Goal: Task Accomplishment & Management: Use online tool/utility

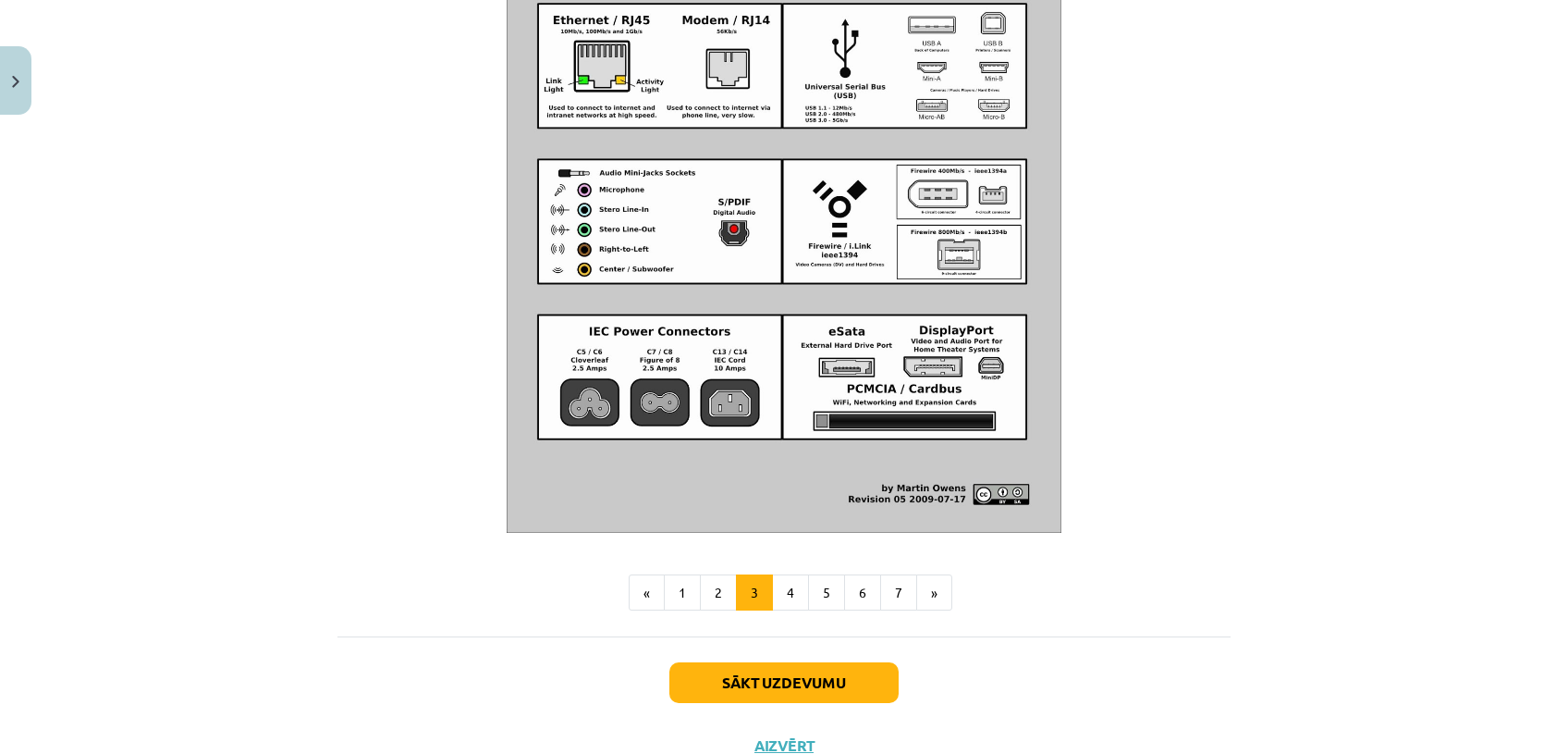
scroll to position [2021, 0]
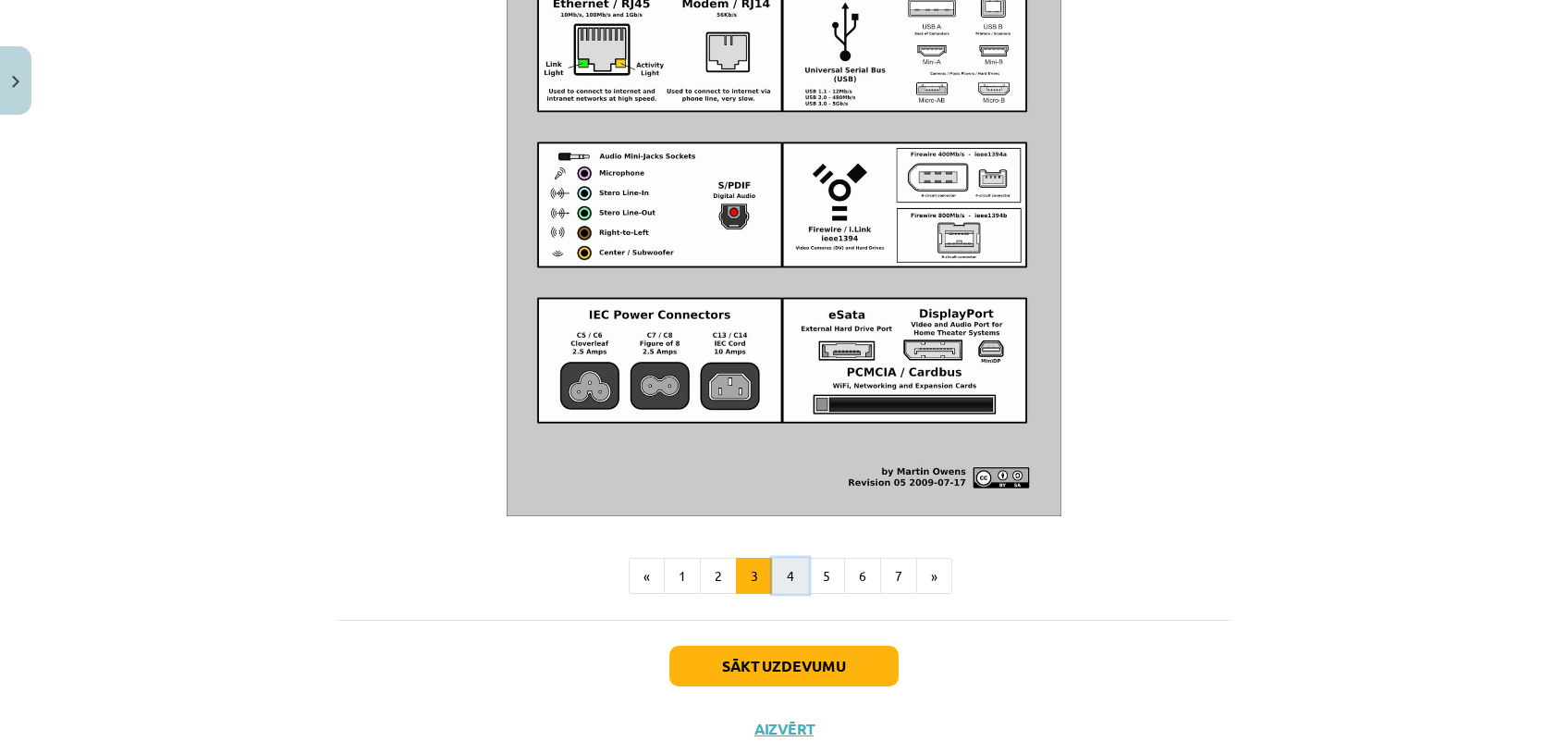
click at [787, 595] on button "4" at bounding box center [791, 576] width 37 height 37
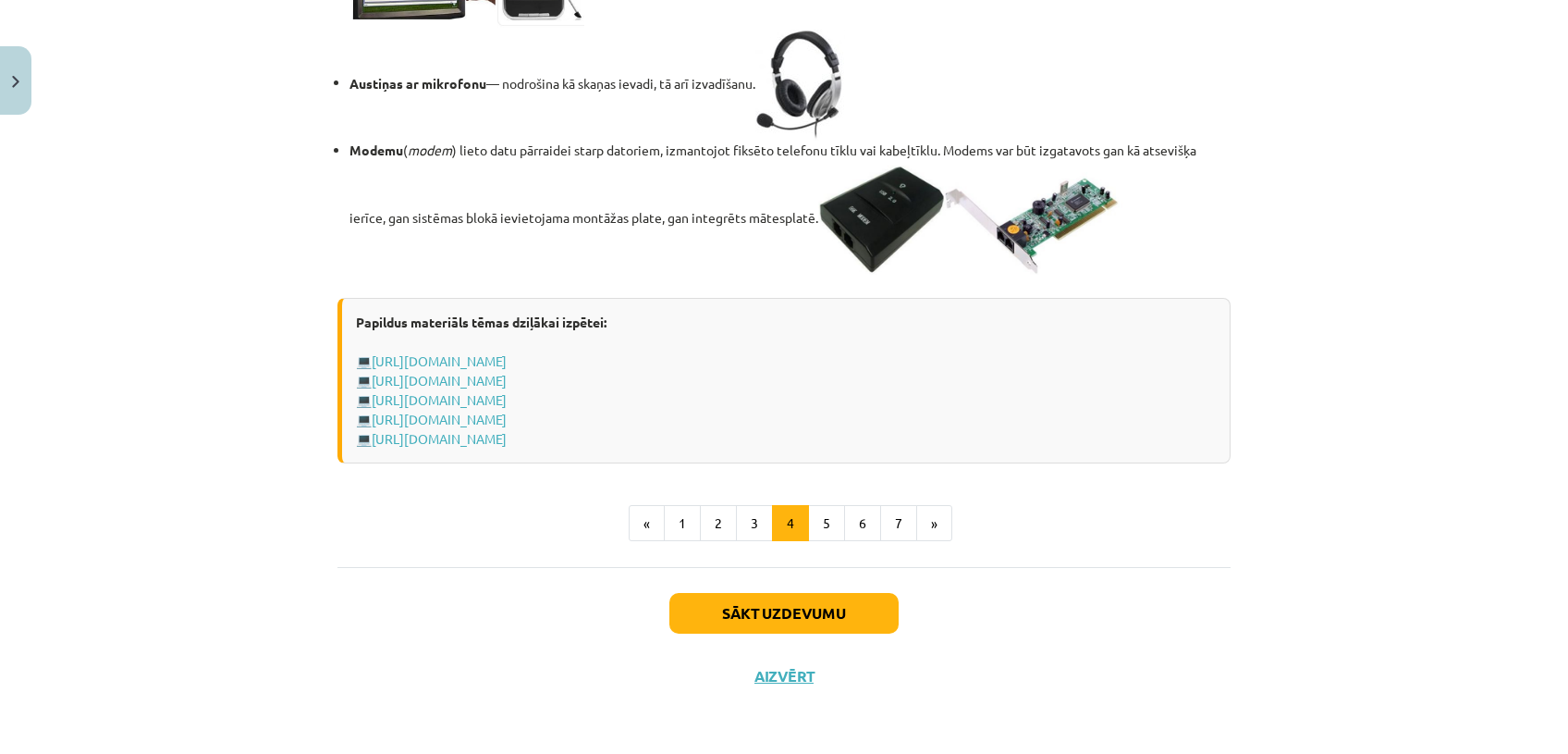
scroll to position [3264, 0]
click at [817, 533] on button "5" at bounding box center [827, 524] width 37 height 37
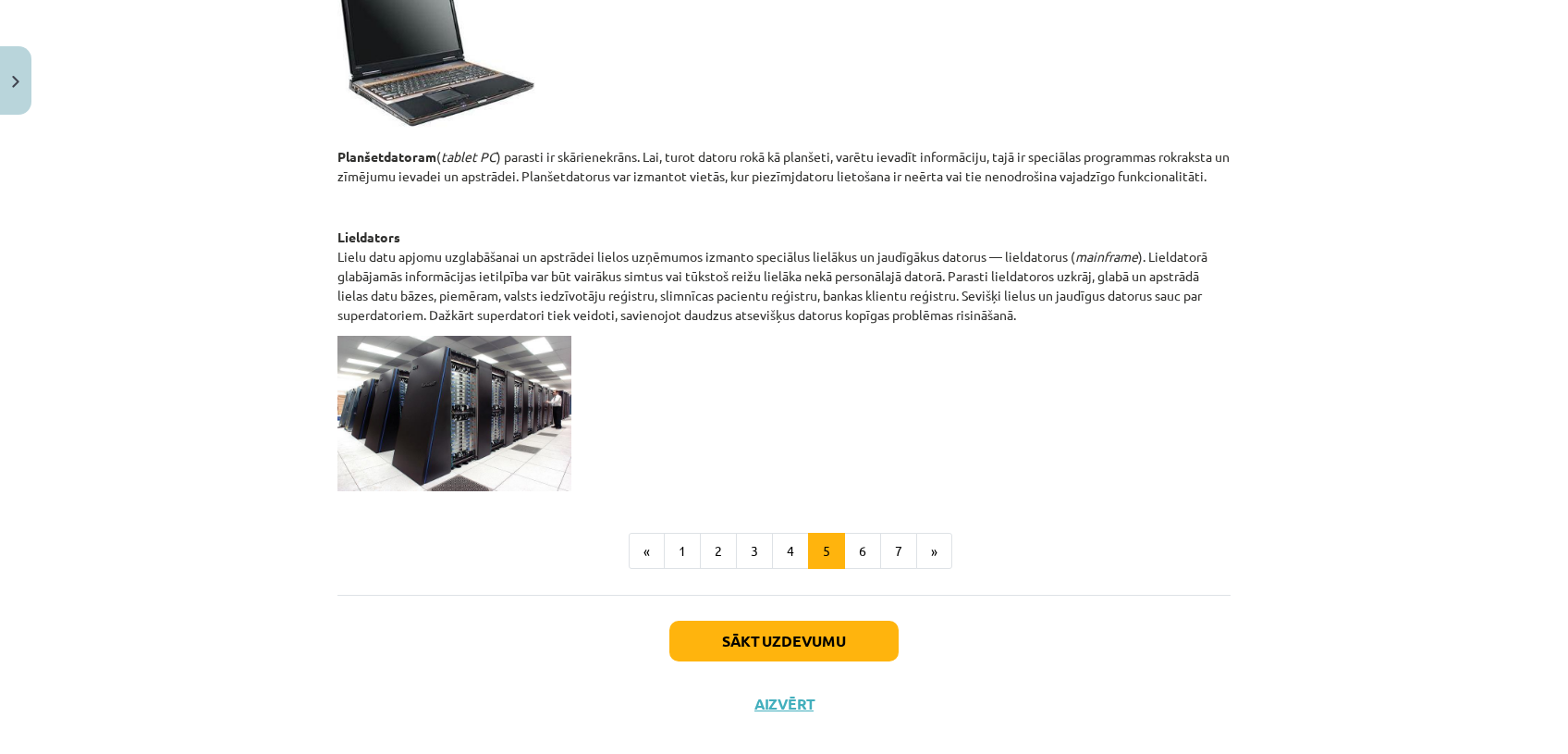
scroll to position [910, 0]
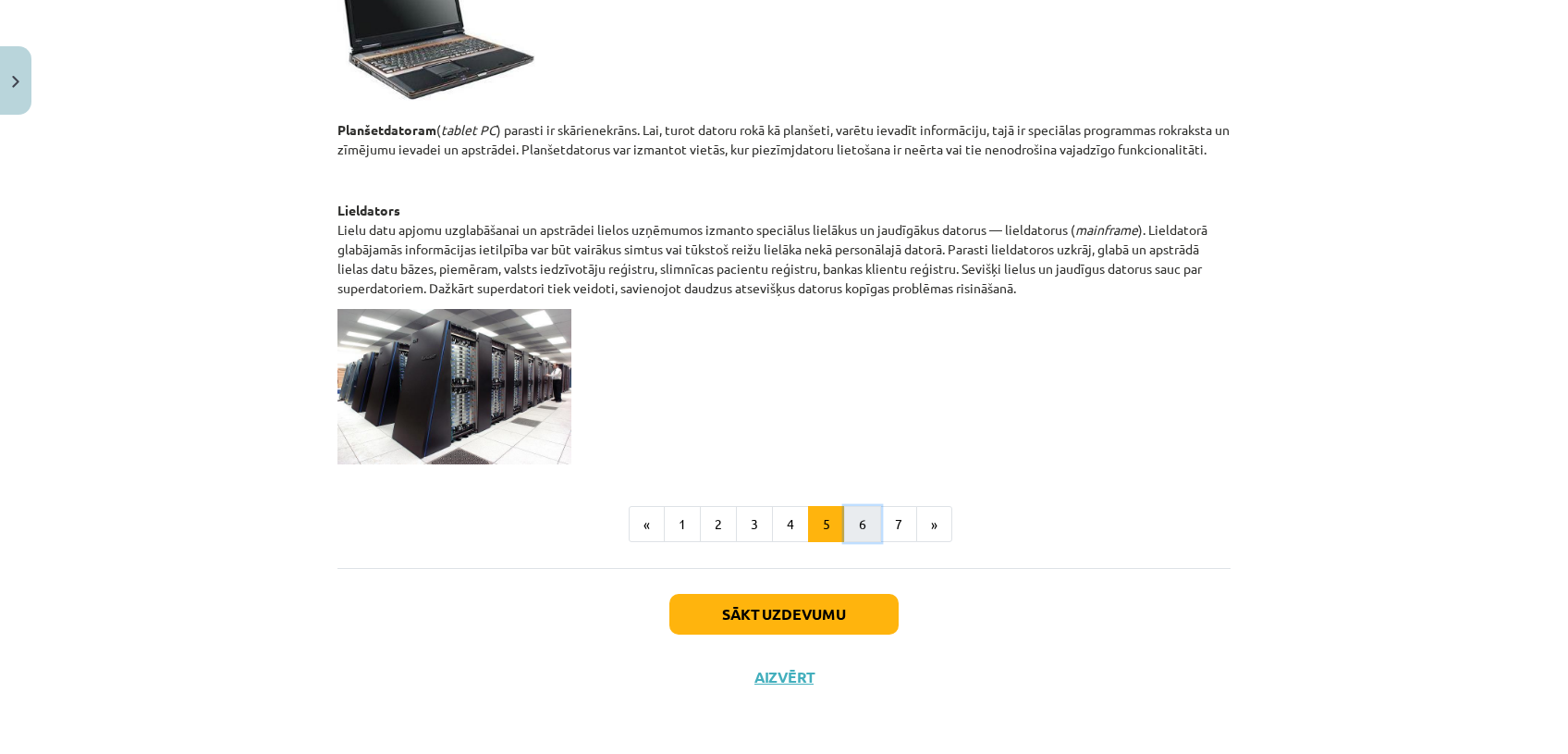
click at [845, 525] on button "6" at bounding box center [863, 524] width 37 height 37
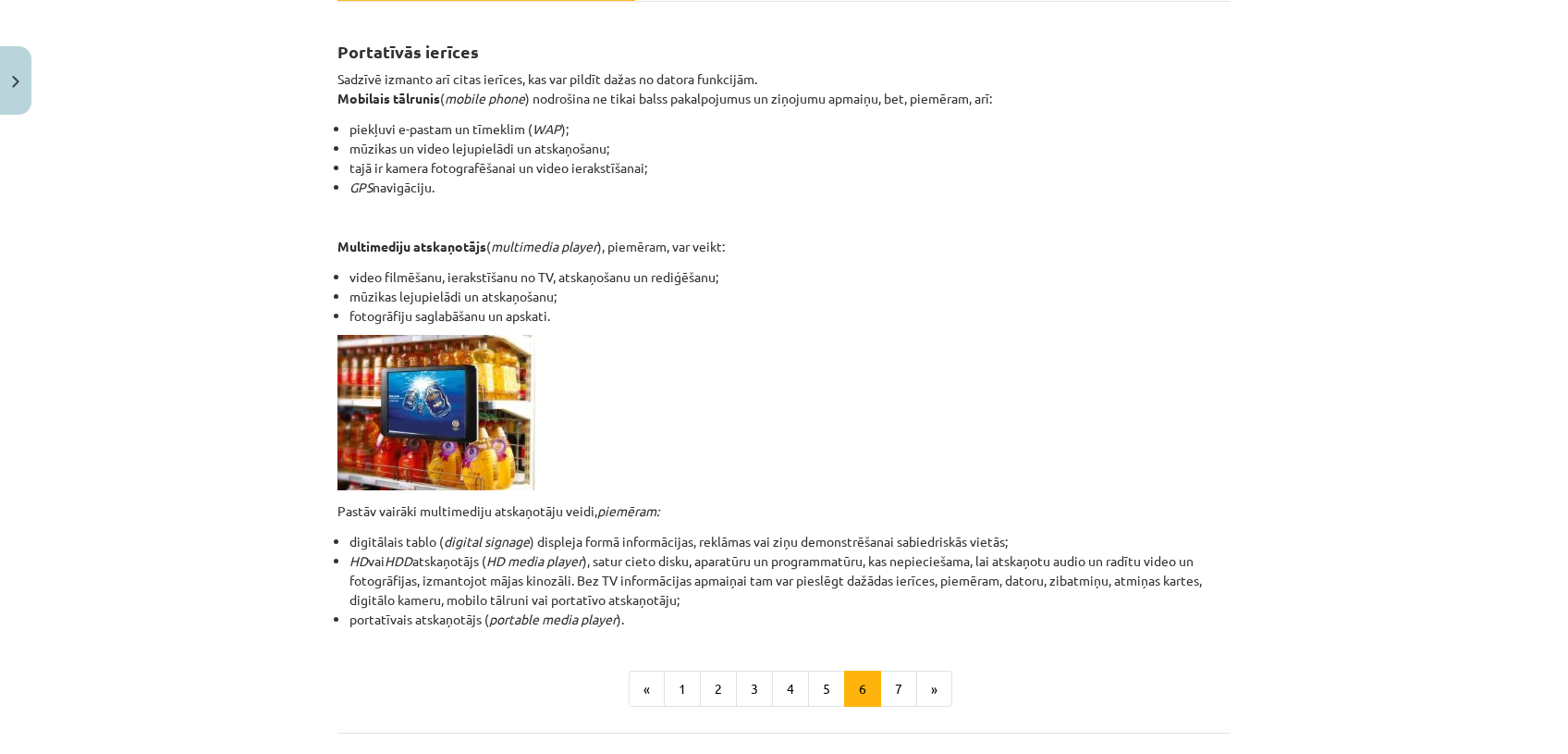
scroll to position [477, 0]
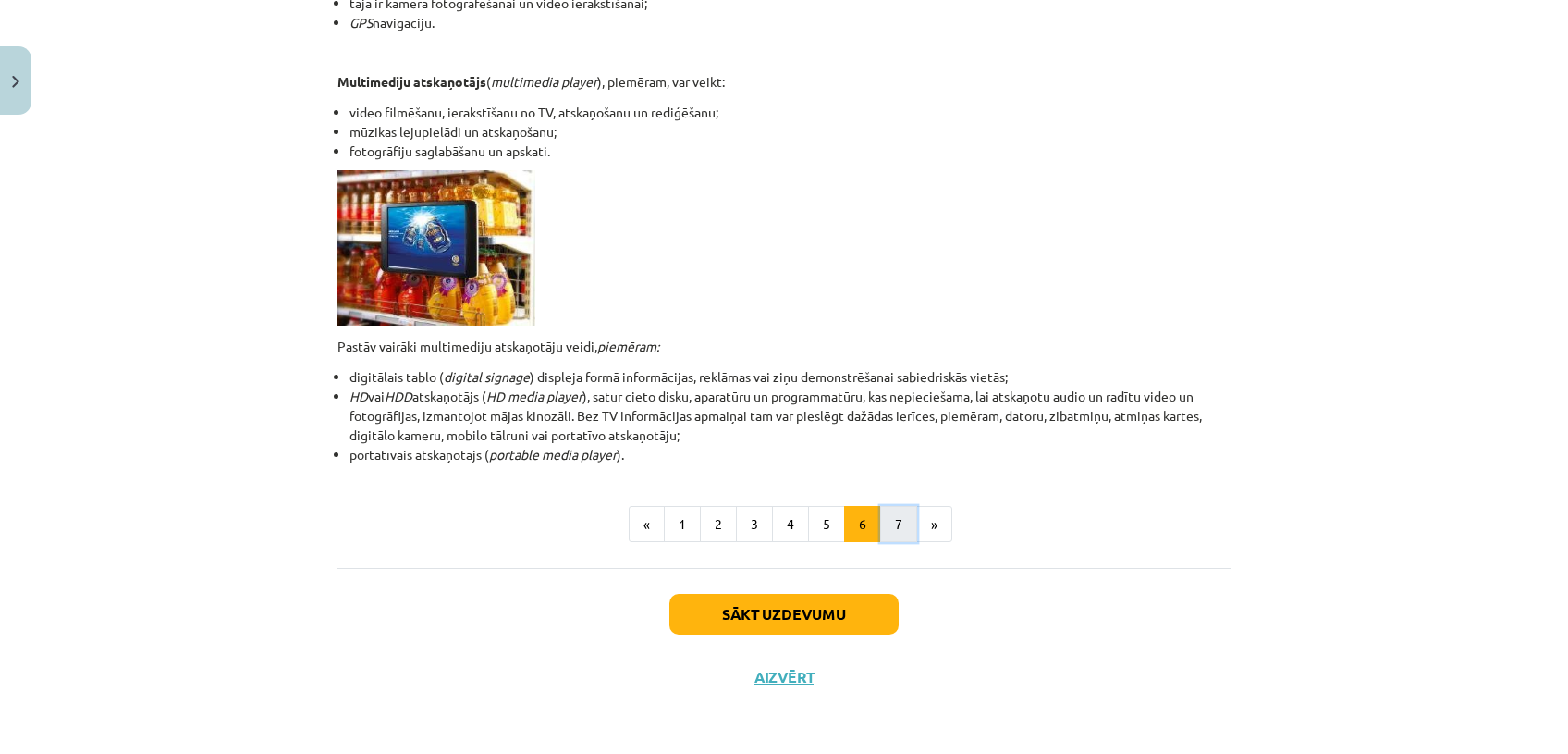
click at [883, 524] on button "7" at bounding box center [899, 524] width 37 height 37
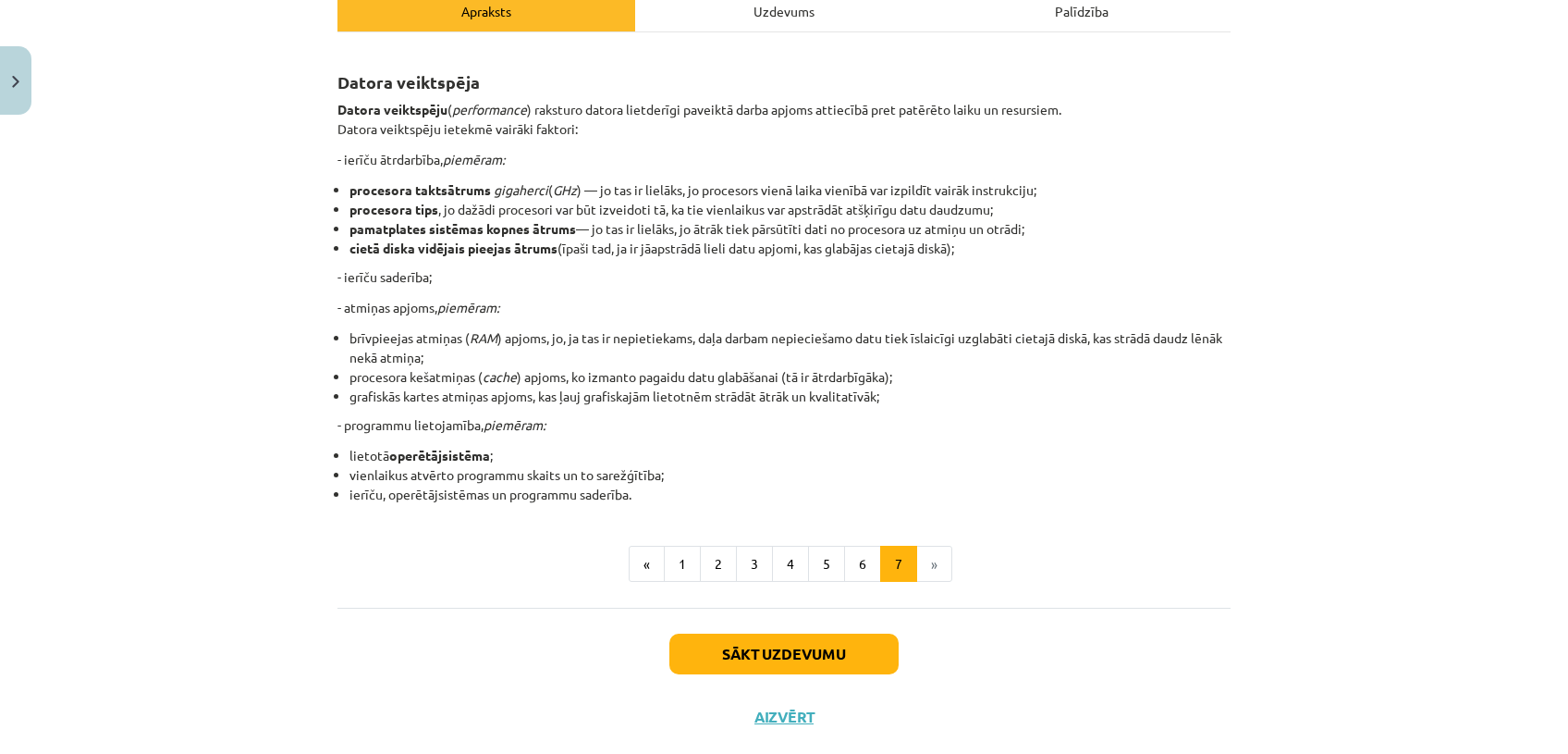
scroll to position [284, 0]
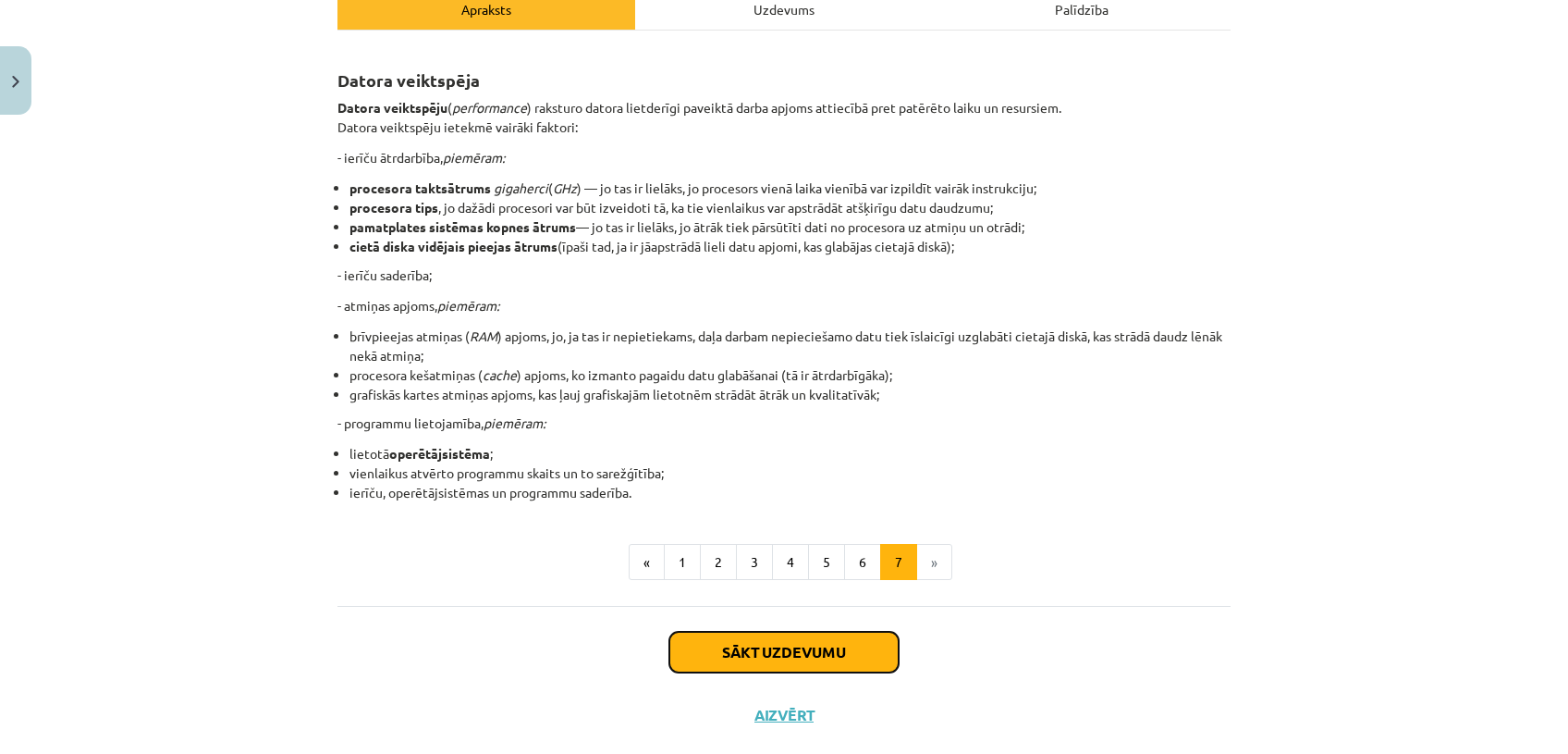
click at [873, 644] on button "Sākt uzdevumu" at bounding box center [784, 652] width 229 height 41
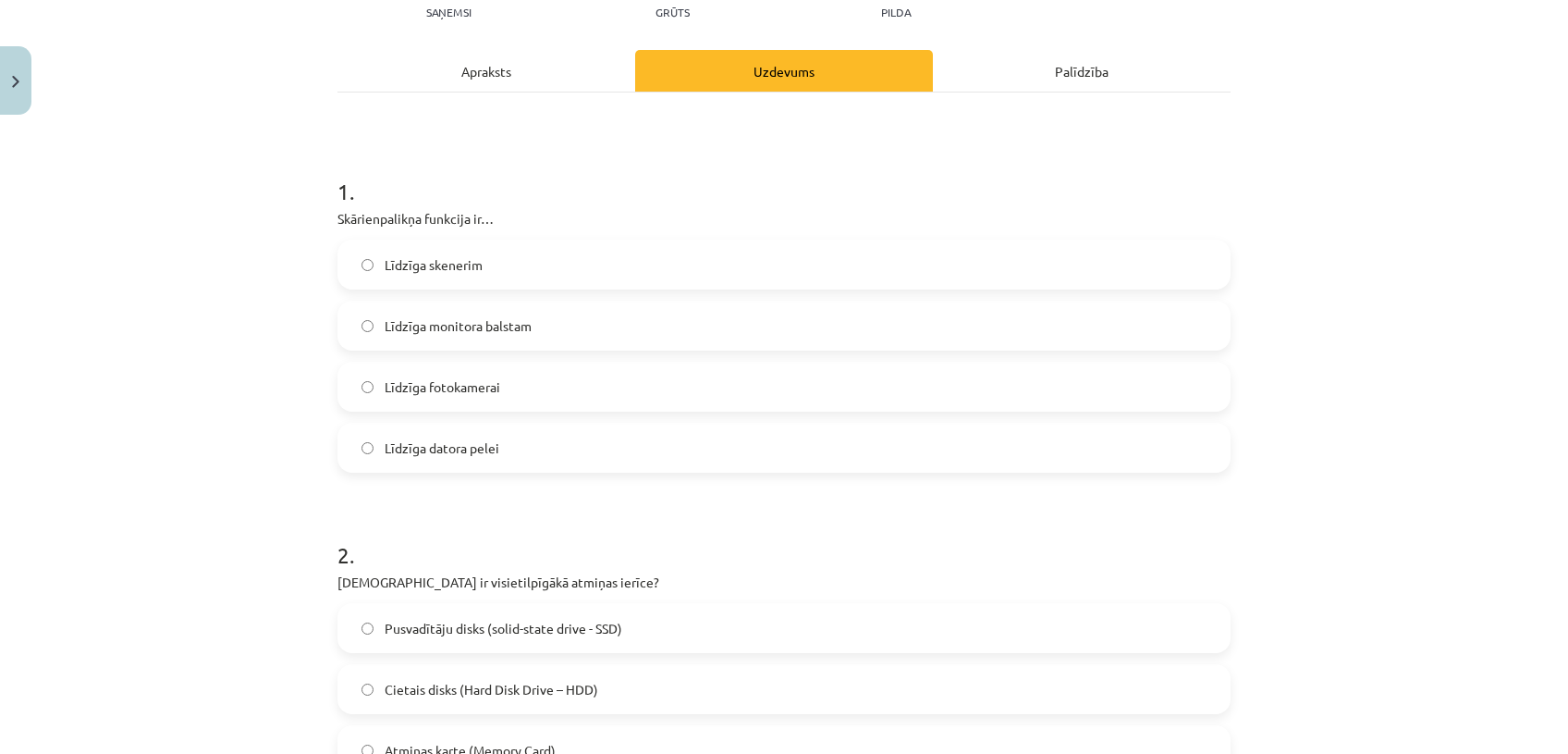
scroll to position [46, 0]
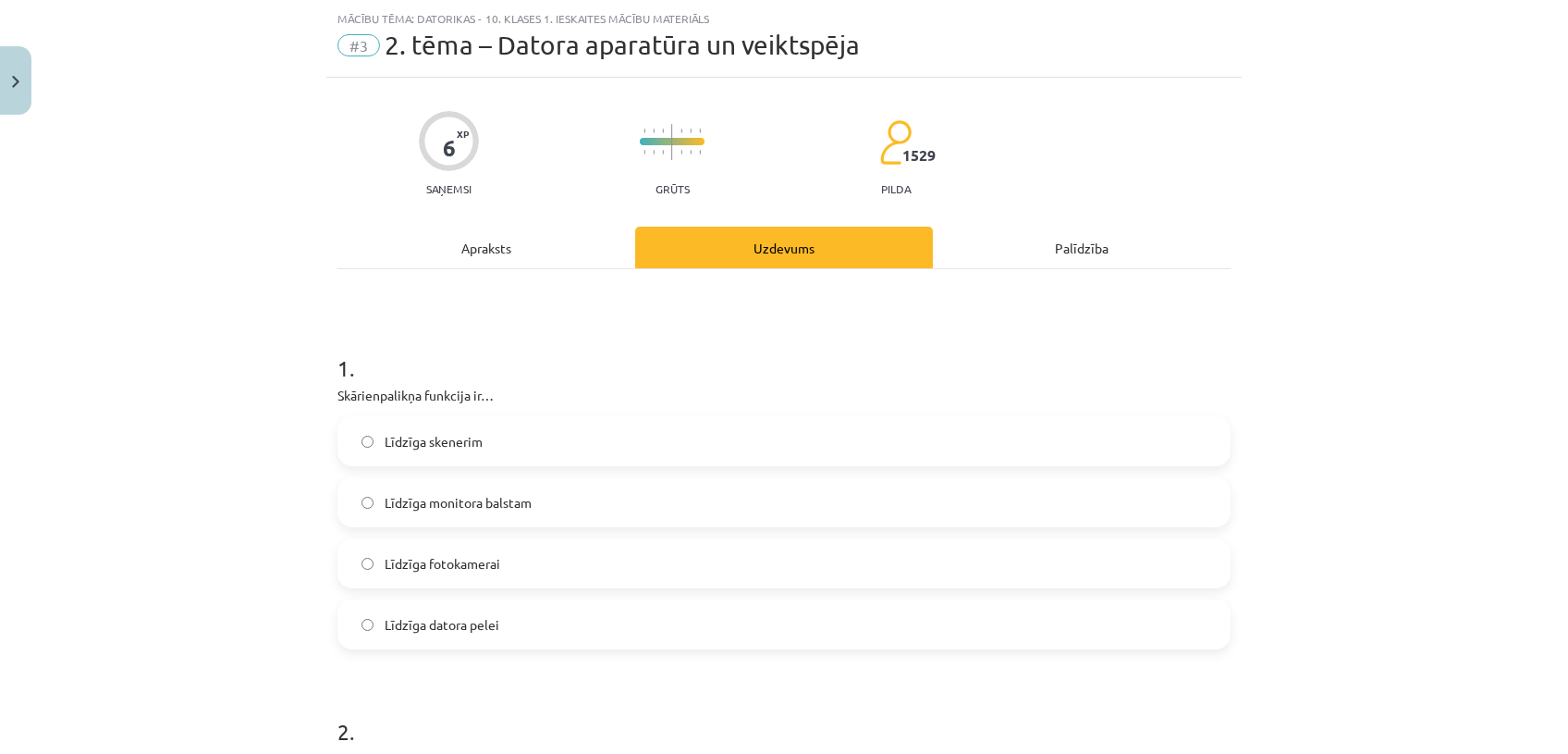
click at [575, 485] on label "Līdzīga monitora balstam" at bounding box center [784, 502] width 889 height 46
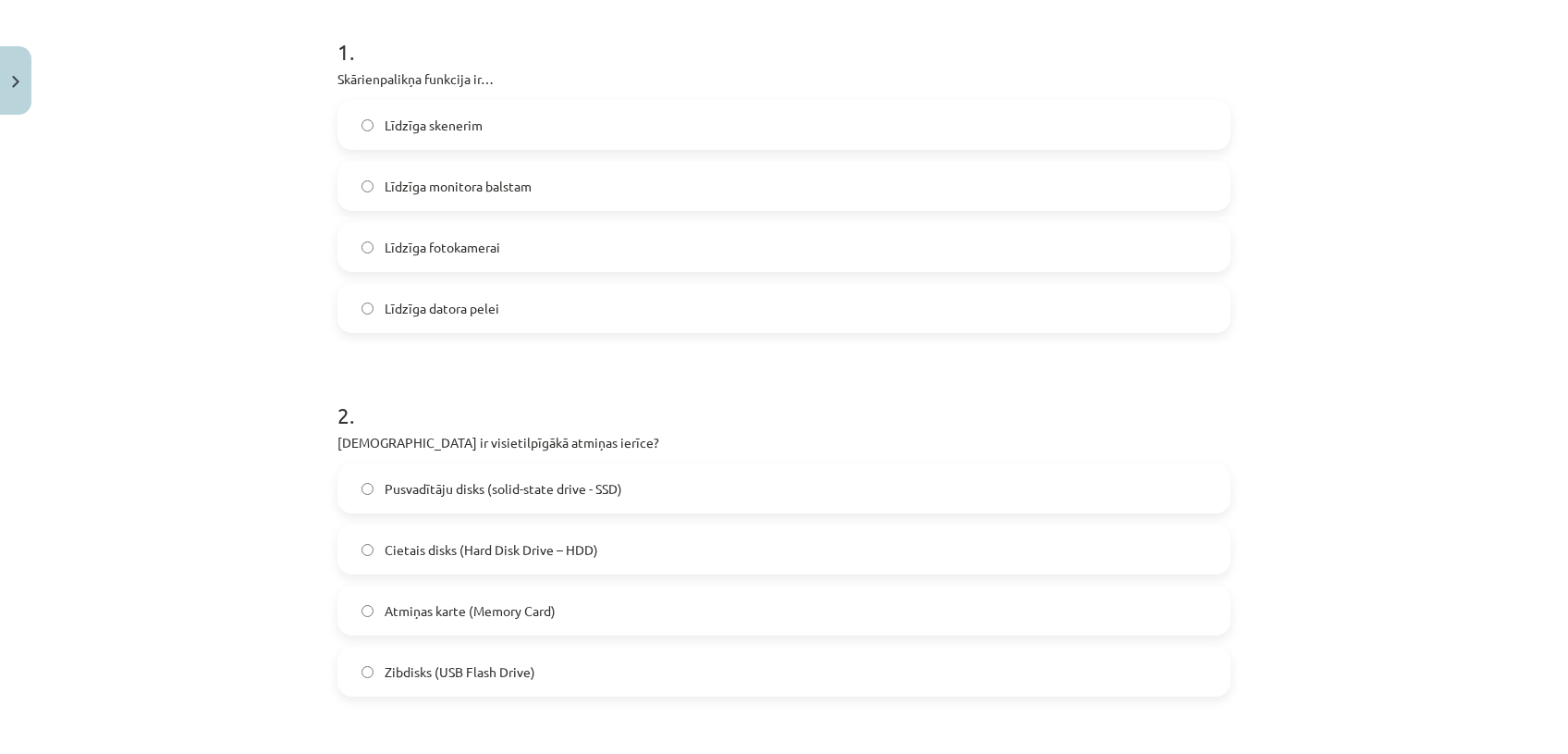
scroll to position [367, 0]
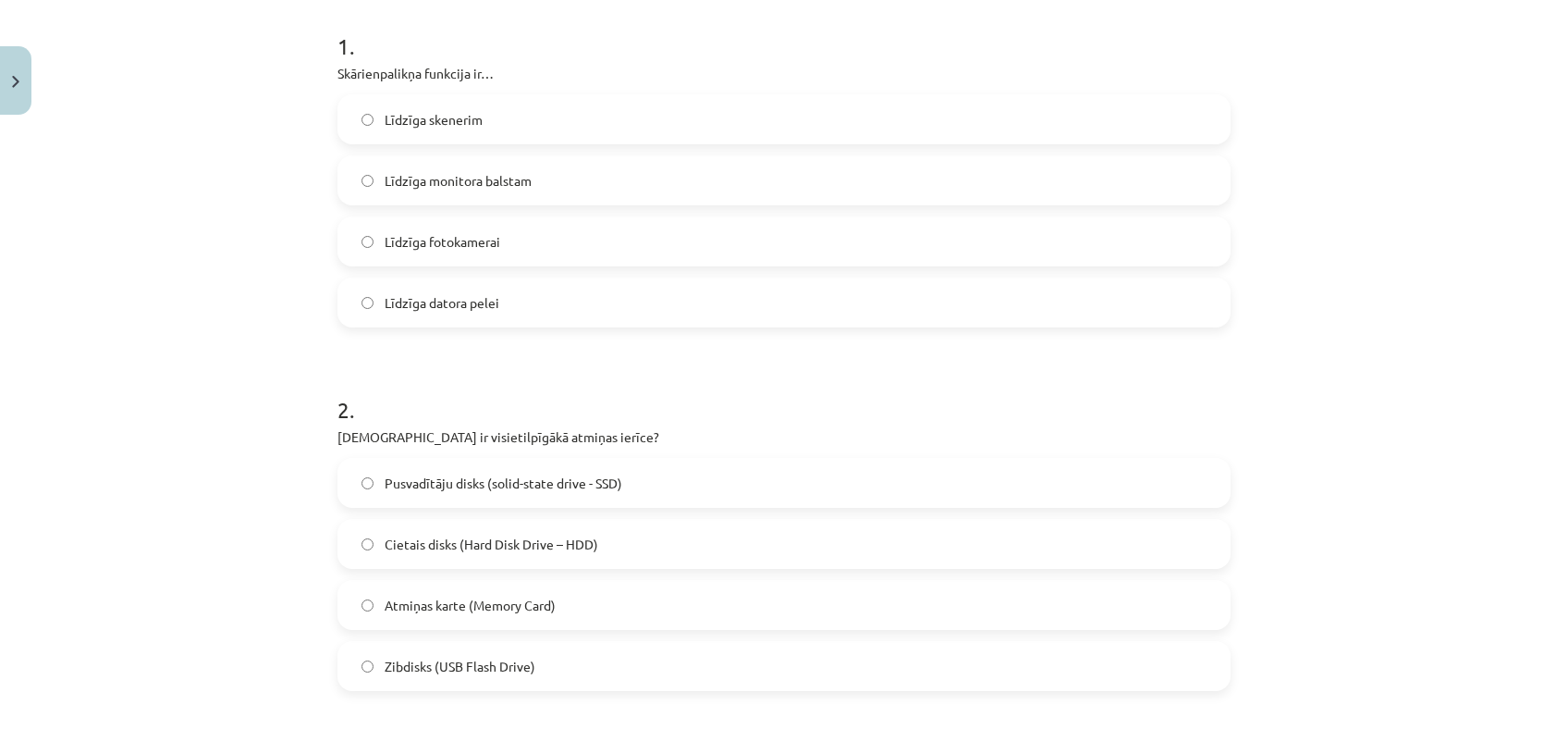
click at [756, 549] on label "Cietais disks (Hard Disk Drive – HDD)" at bounding box center [784, 543] width 889 height 46
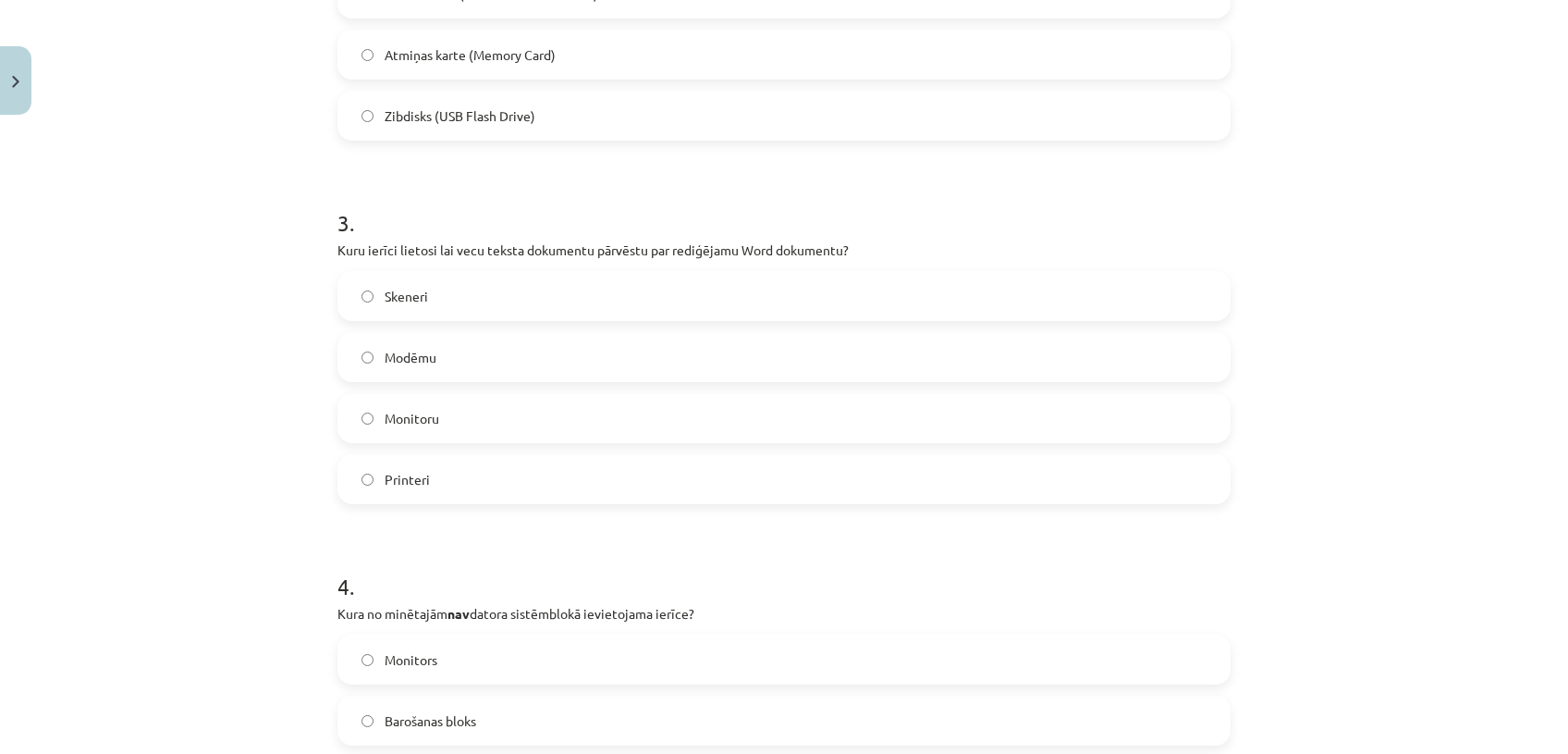
scroll to position [947, 0]
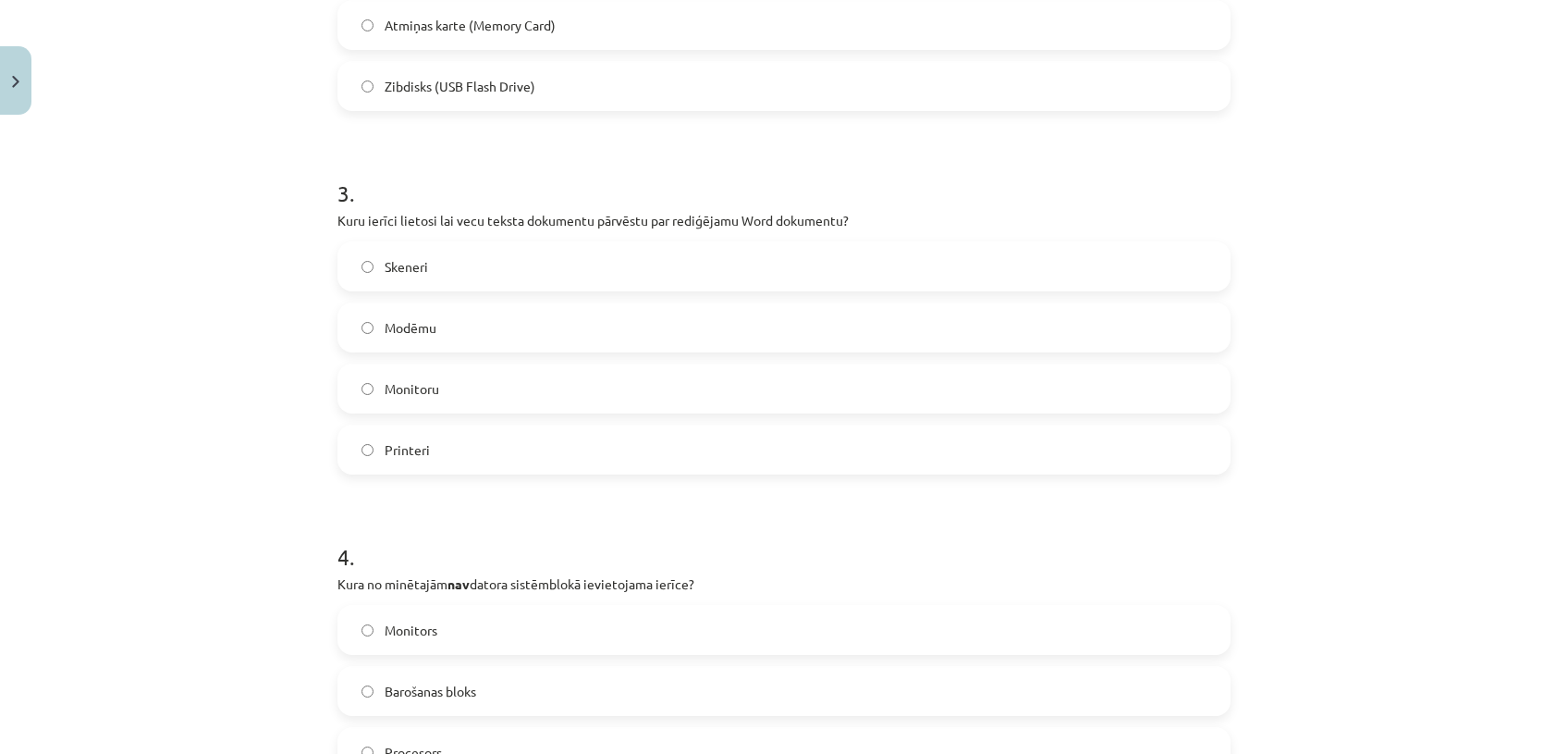
click at [477, 273] on label "Skeneri" at bounding box center [784, 267] width 889 height 46
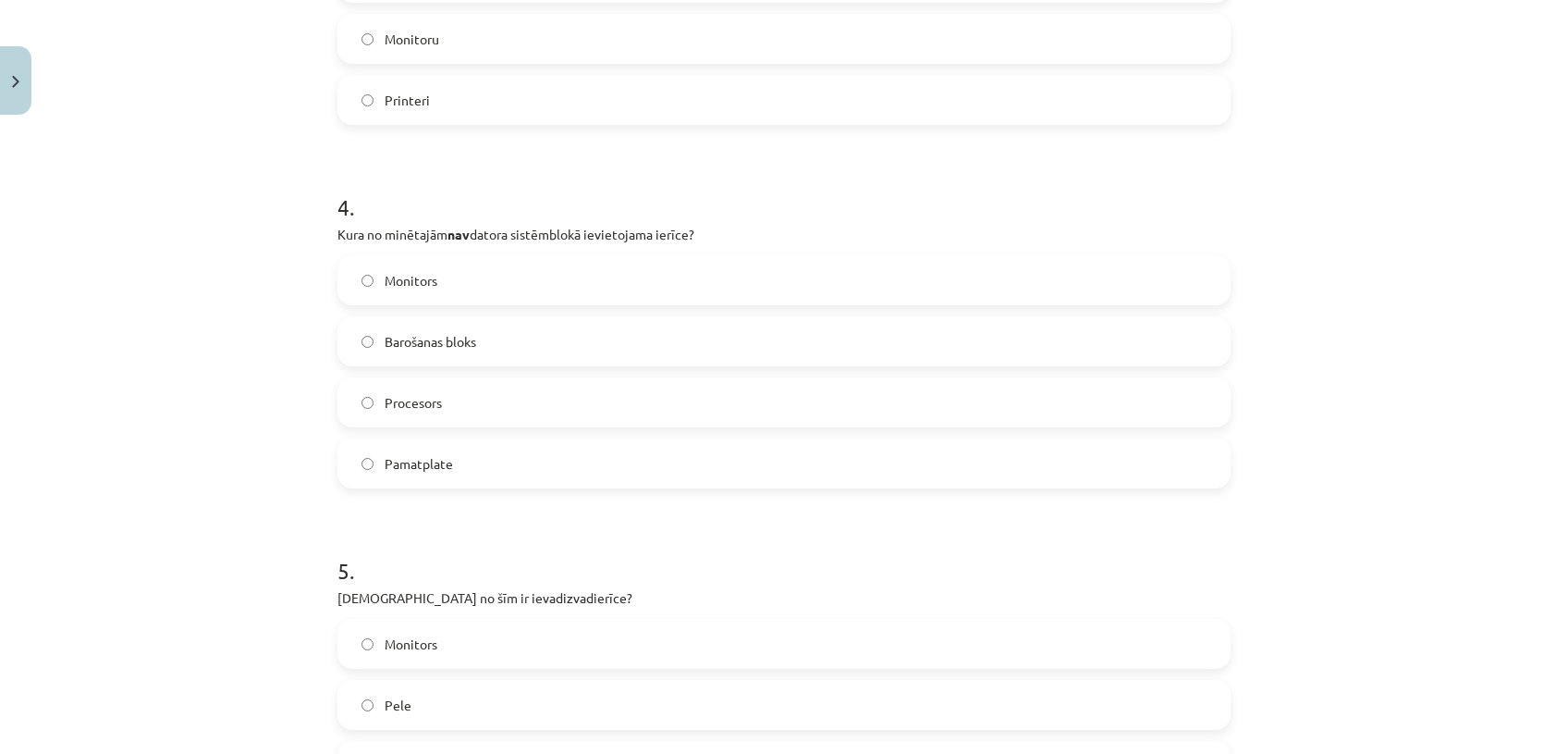
scroll to position [1295, 0]
click at [613, 288] on label "Monitors" at bounding box center [784, 283] width 889 height 46
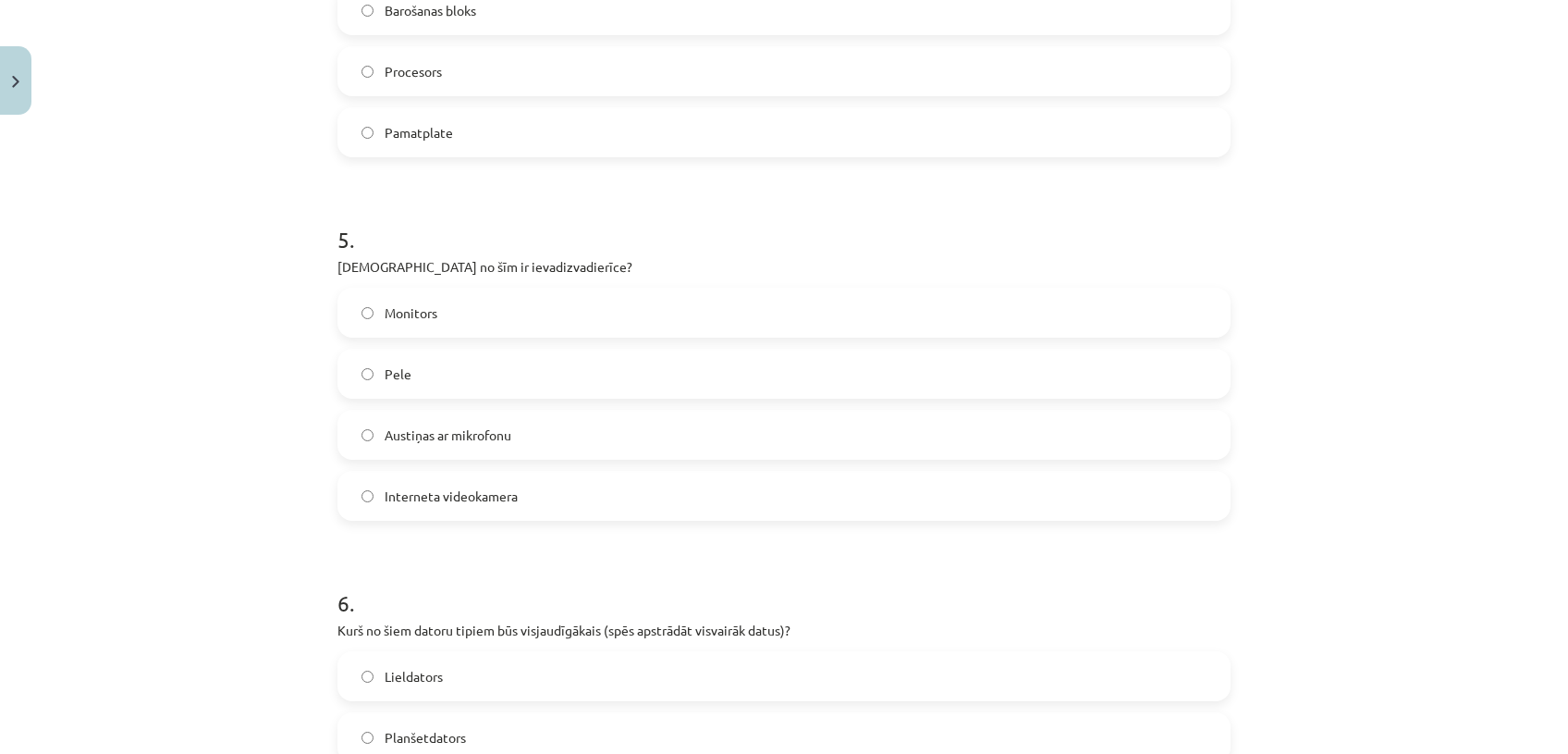
scroll to position [1609, 0]
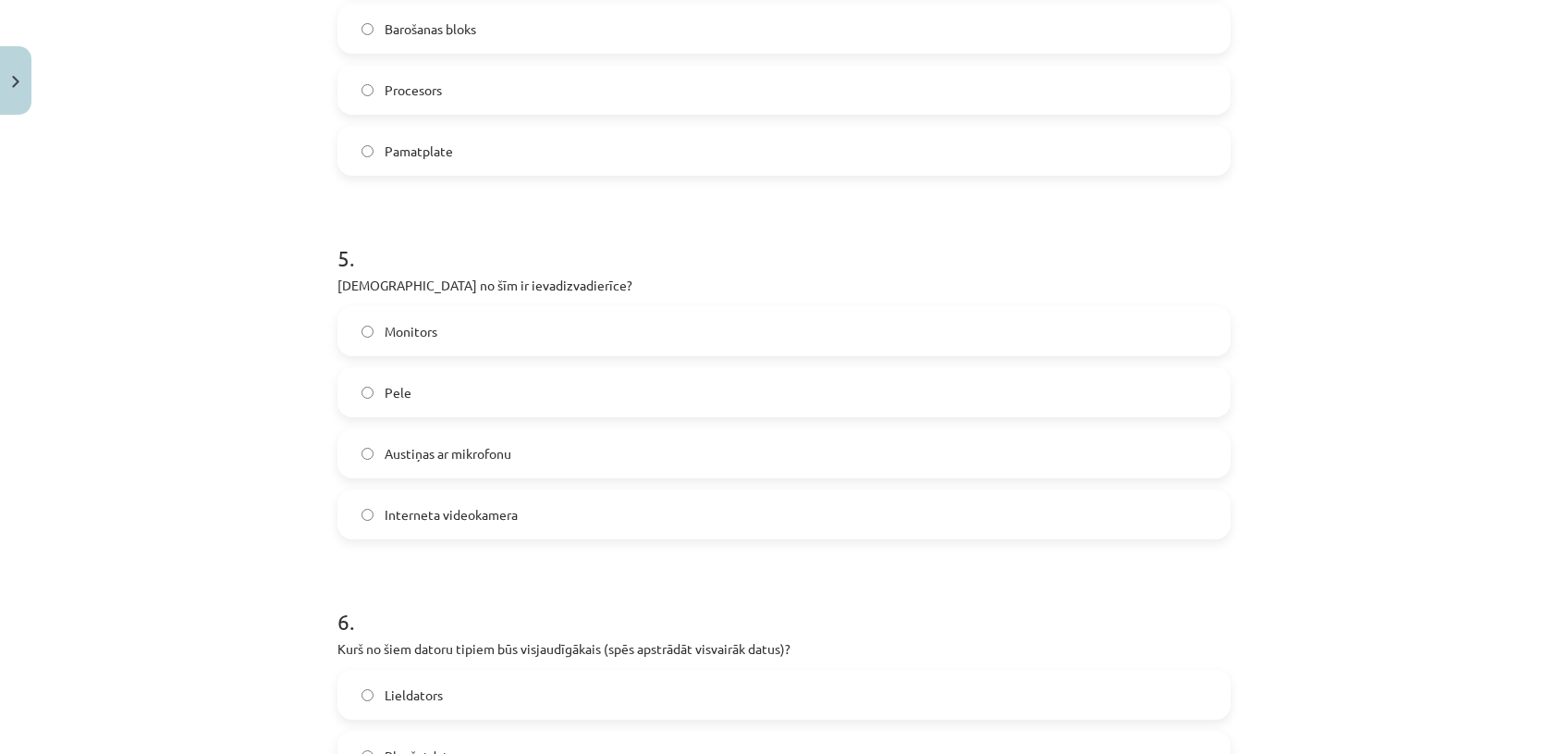
click at [702, 456] on label "Austiņas ar mikrofonu" at bounding box center [784, 453] width 889 height 46
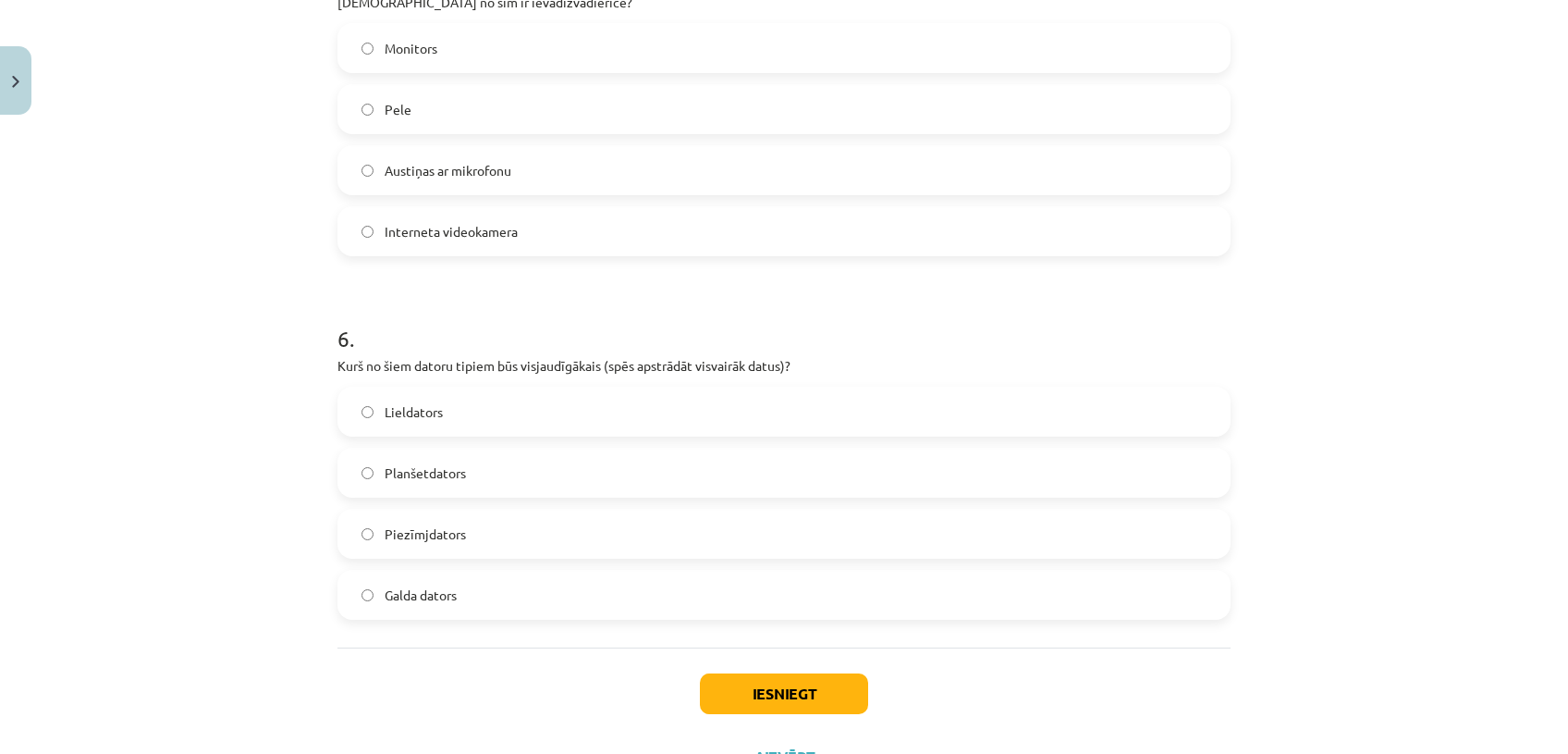
scroll to position [1939, 0]
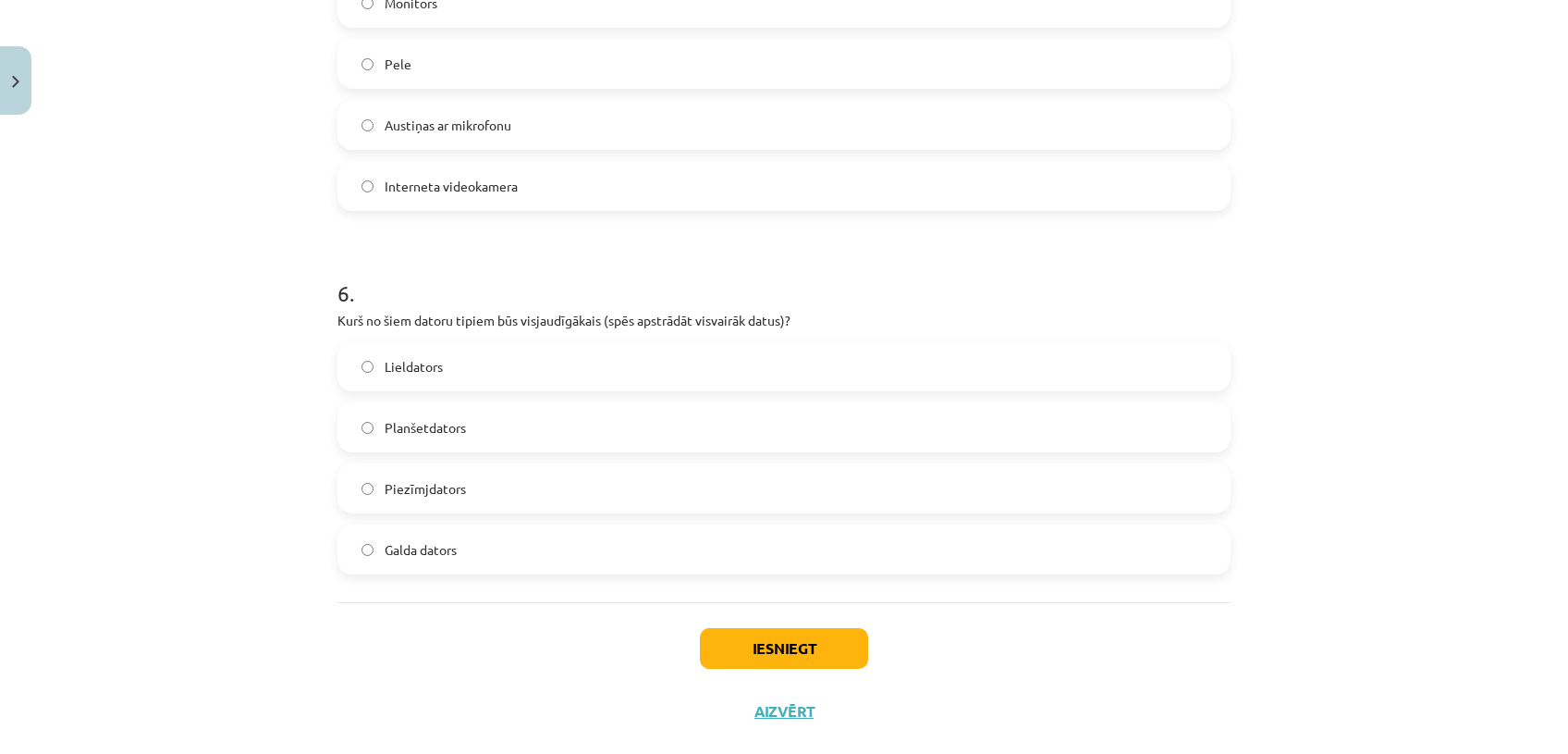
click at [666, 545] on label "Galda dators" at bounding box center [784, 549] width 889 height 46
click at [775, 630] on button "Iesniegt" at bounding box center [784, 648] width 169 height 41
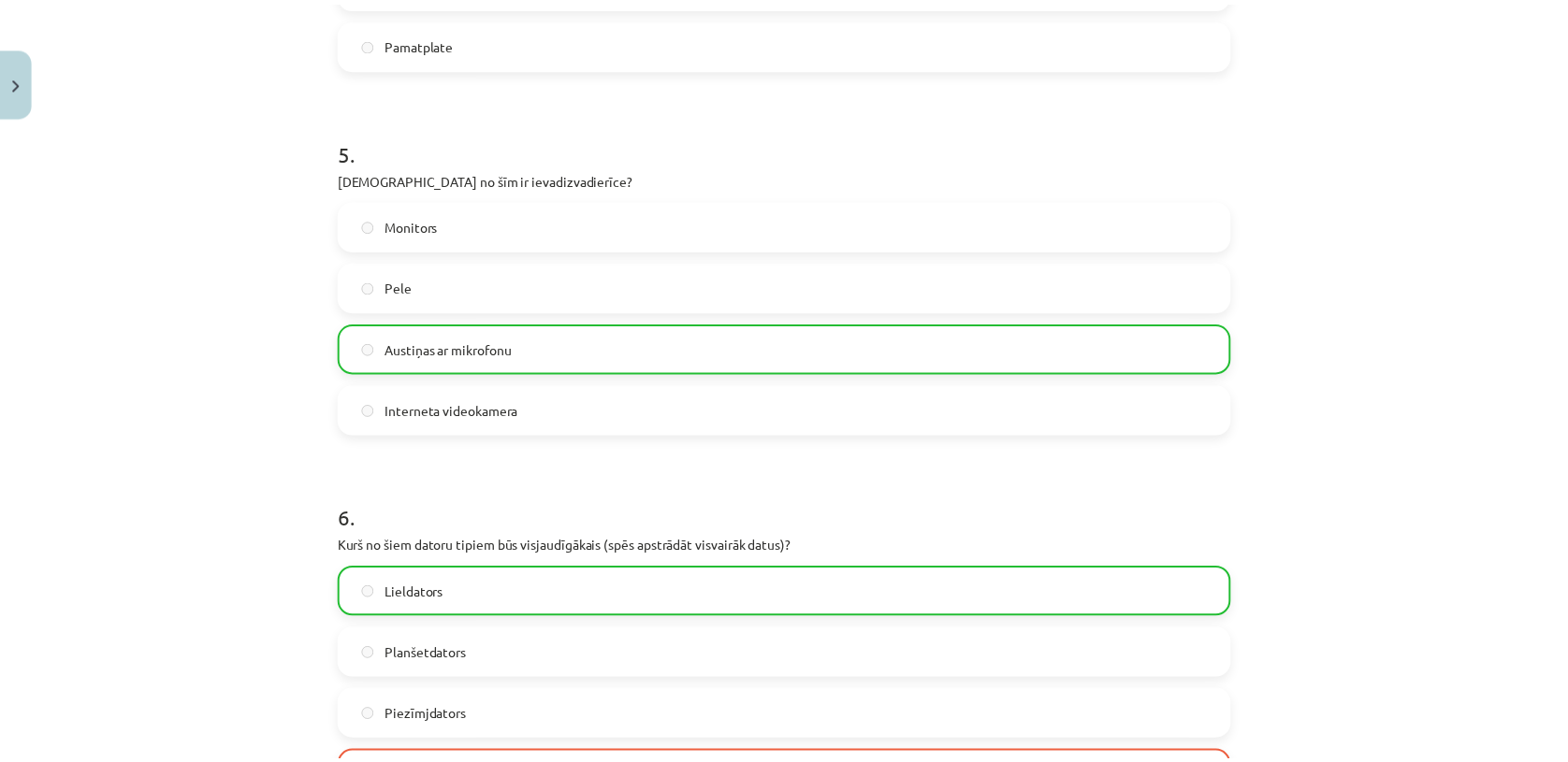
scroll to position [2052, 0]
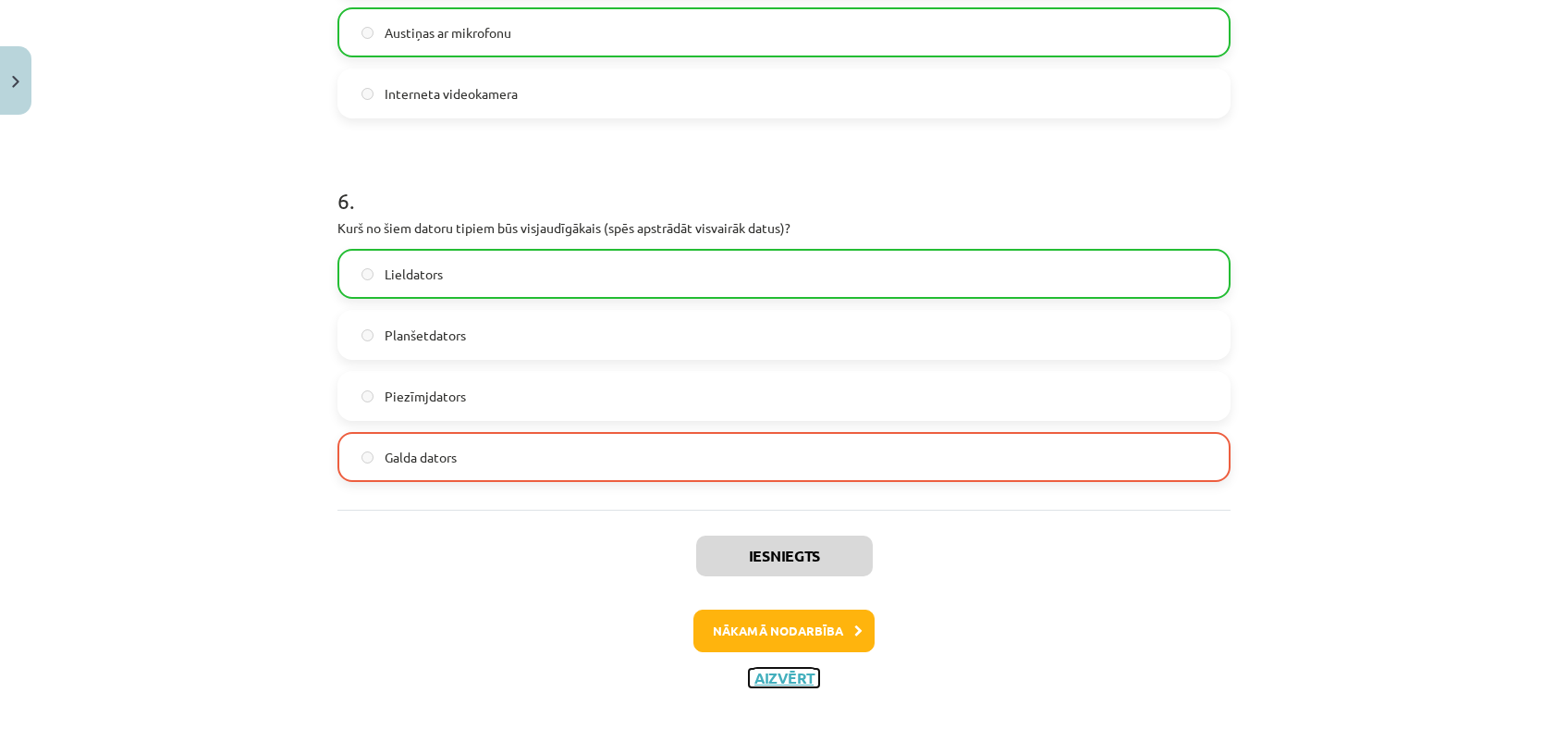
click at [761, 679] on button "Aizvērt" at bounding box center [784, 678] width 70 height 19
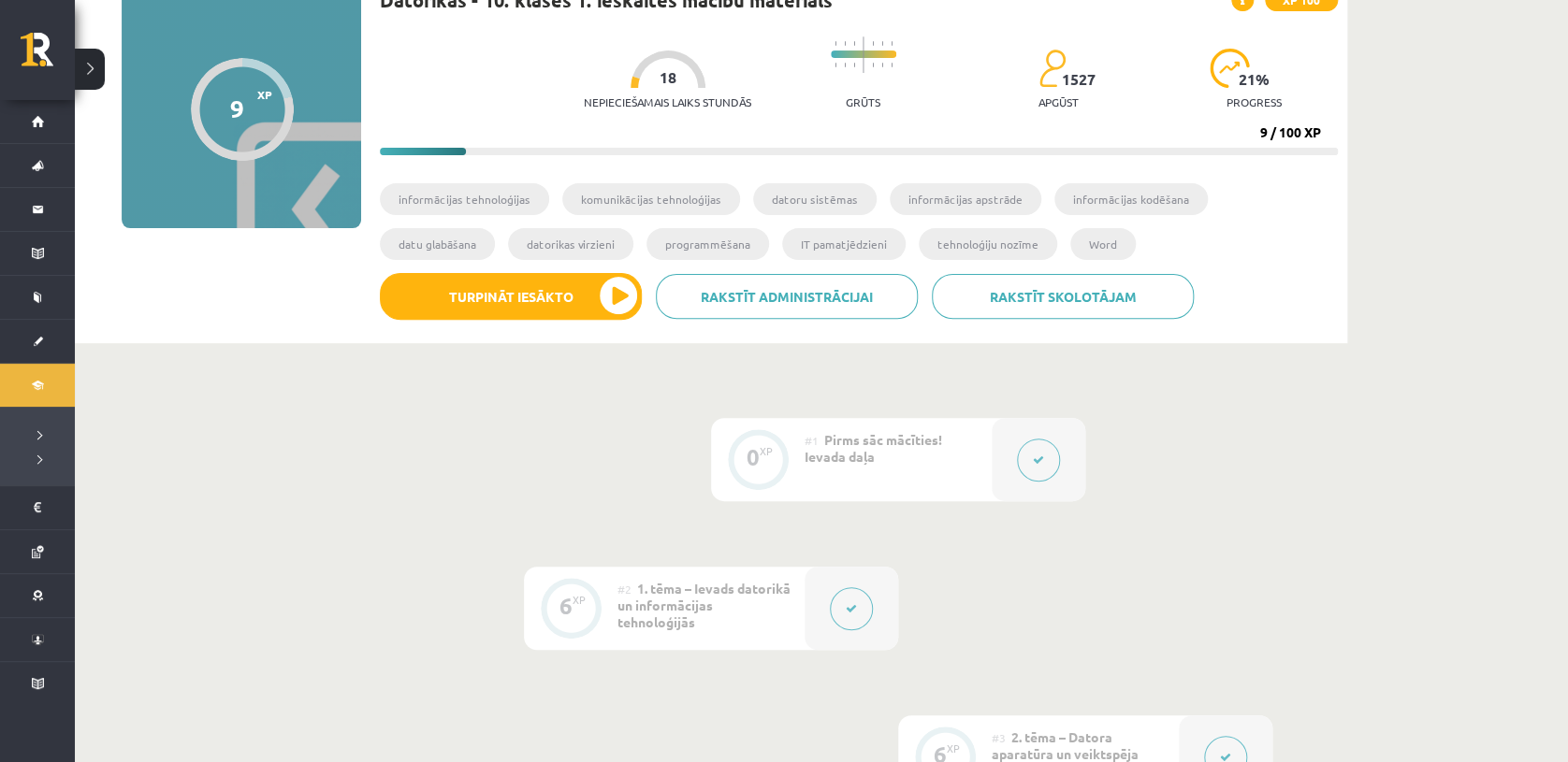
scroll to position [137, 0]
